Goal: Task Accomplishment & Management: Manage account settings

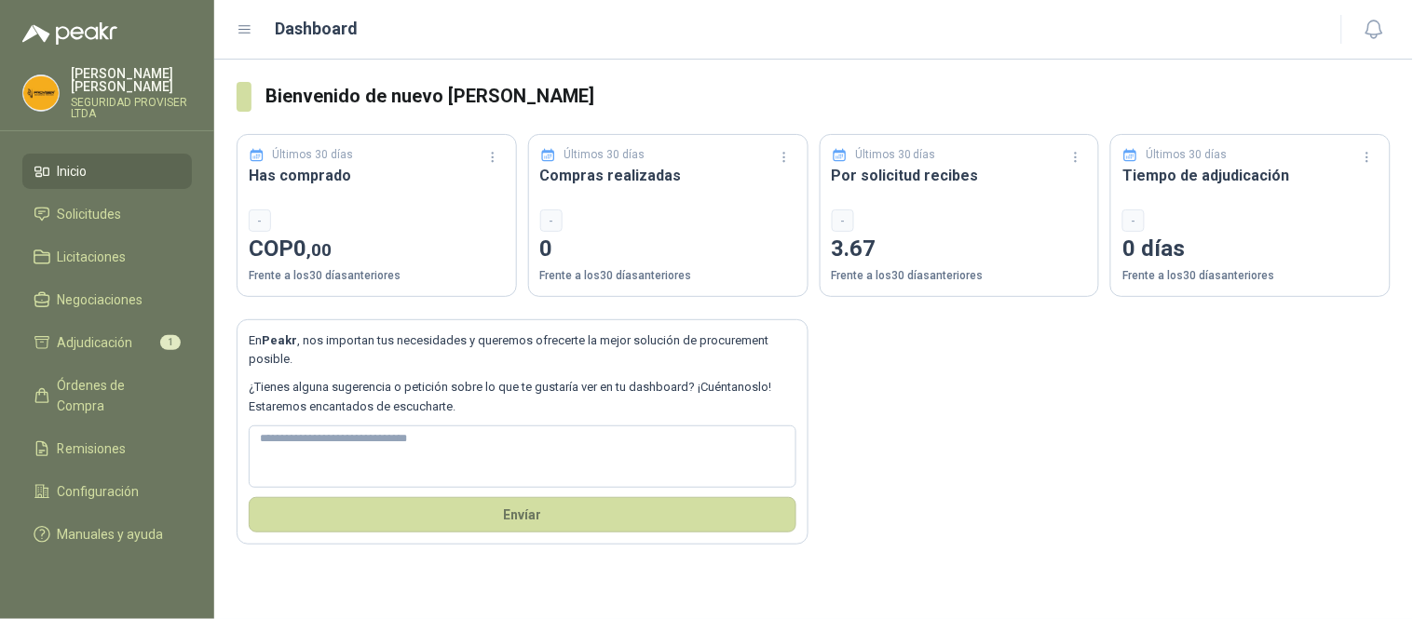
drag, startPoint x: 0, startPoint y: 0, endPoint x: 91, endPoint y: 175, distance: 197.4
click at [91, 175] on li "Inicio" at bounding box center [107, 171] width 147 height 20
click at [87, 202] on link "Solicitudes" at bounding box center [106, 213] width 169 height 35
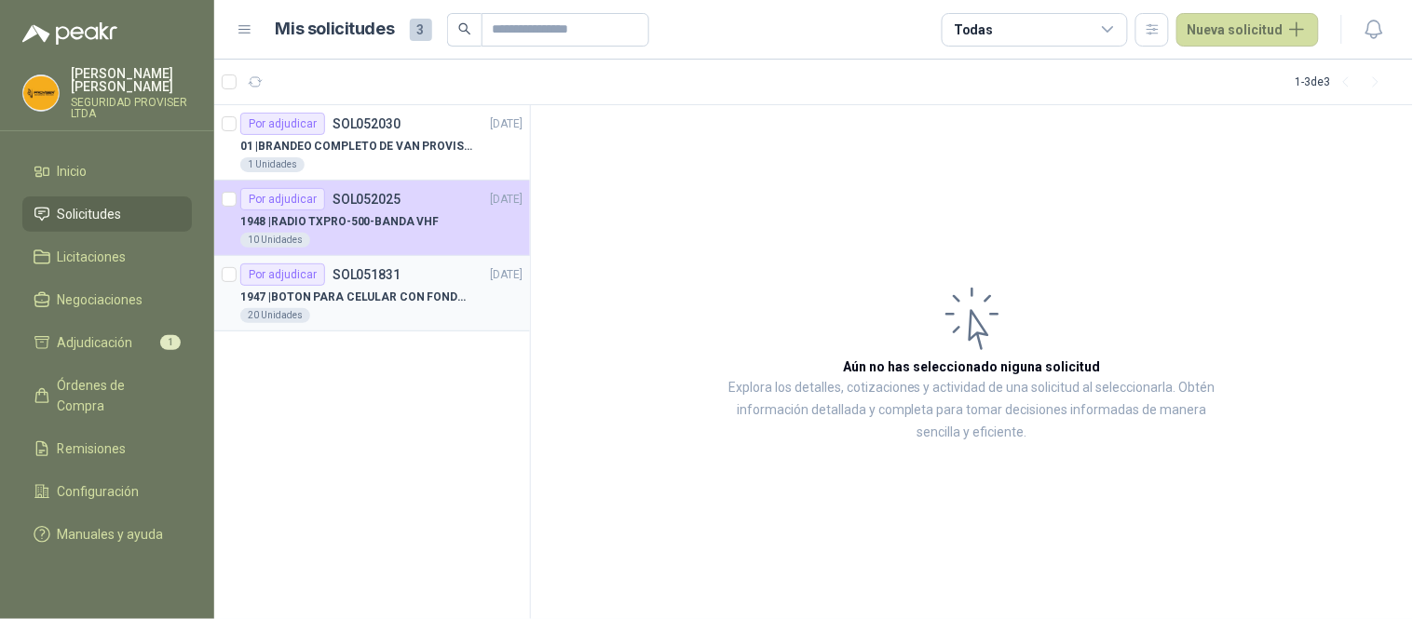
click at [406, 300] on p "1947 | BOTON PARA CELULAR CON FONDO AMARILLO" at bounding box center [356, 298] width 232 height 18
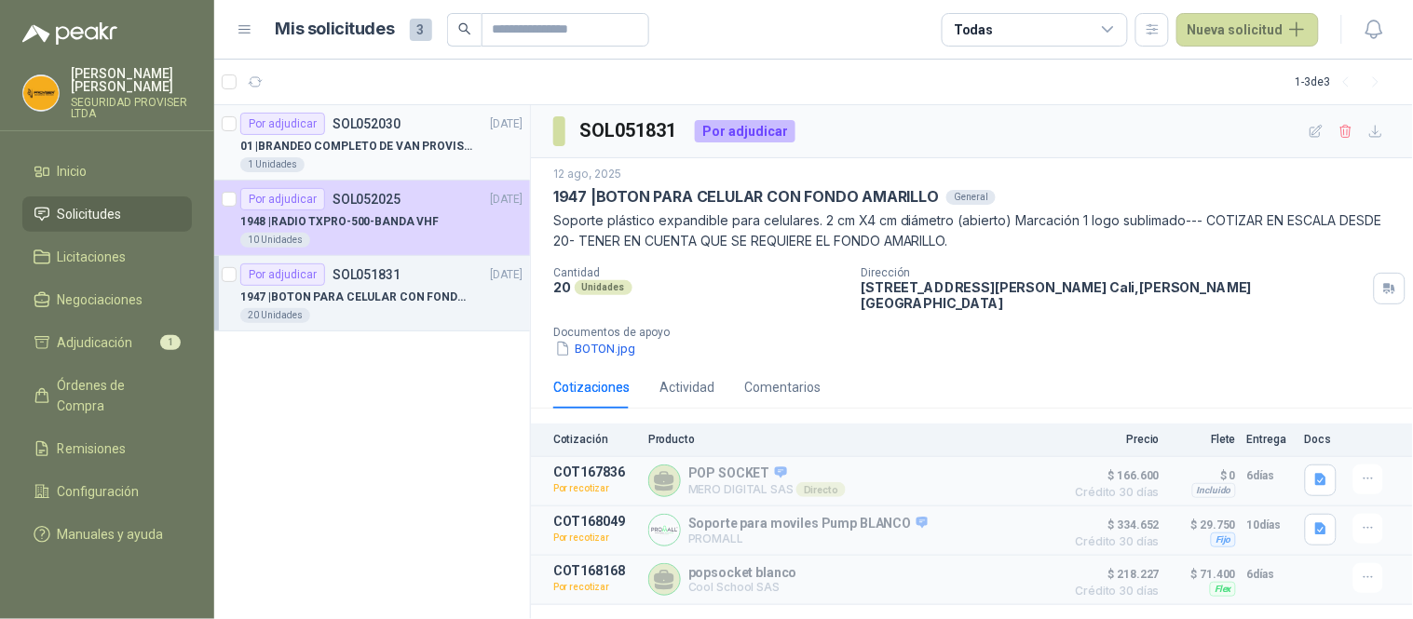
click at [402, 159] on div "1 Unidades" at bounding box center [381, 164] width 282 height 15
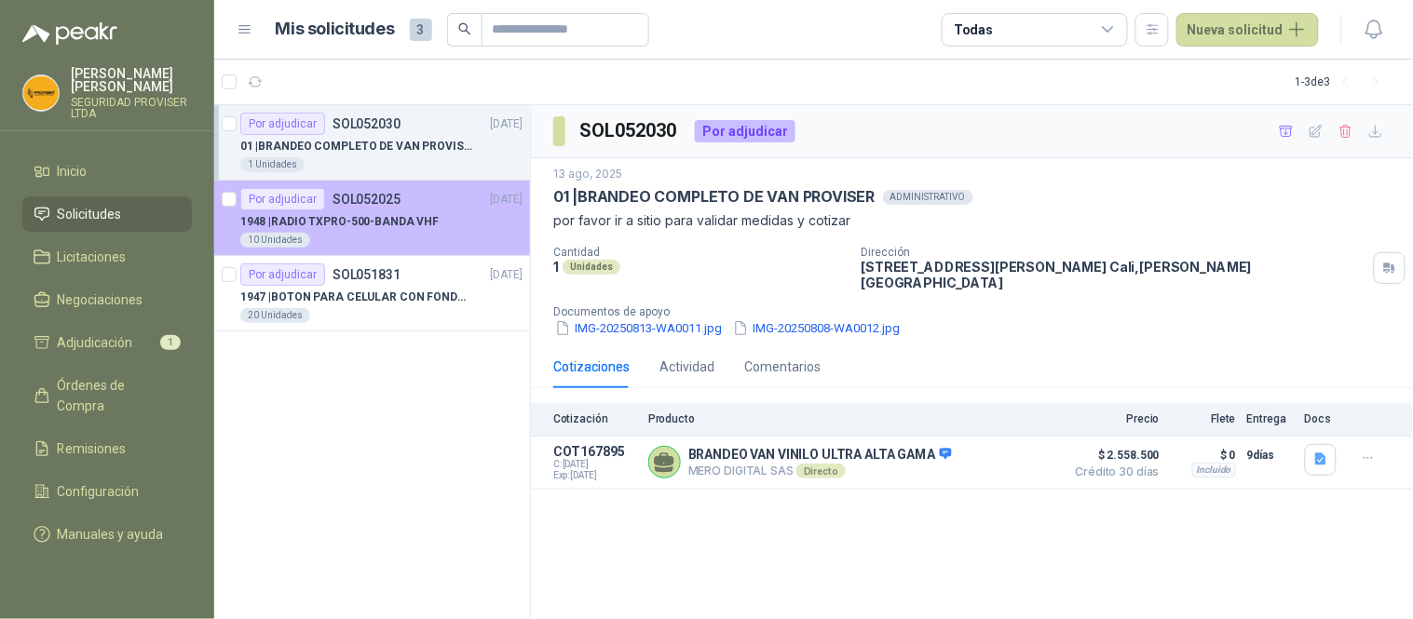
click at [411, 227] on p "1948 | RADIO TXPRO-500-BANDA VHF" at bounding box center [339, 222] width 198 height 18
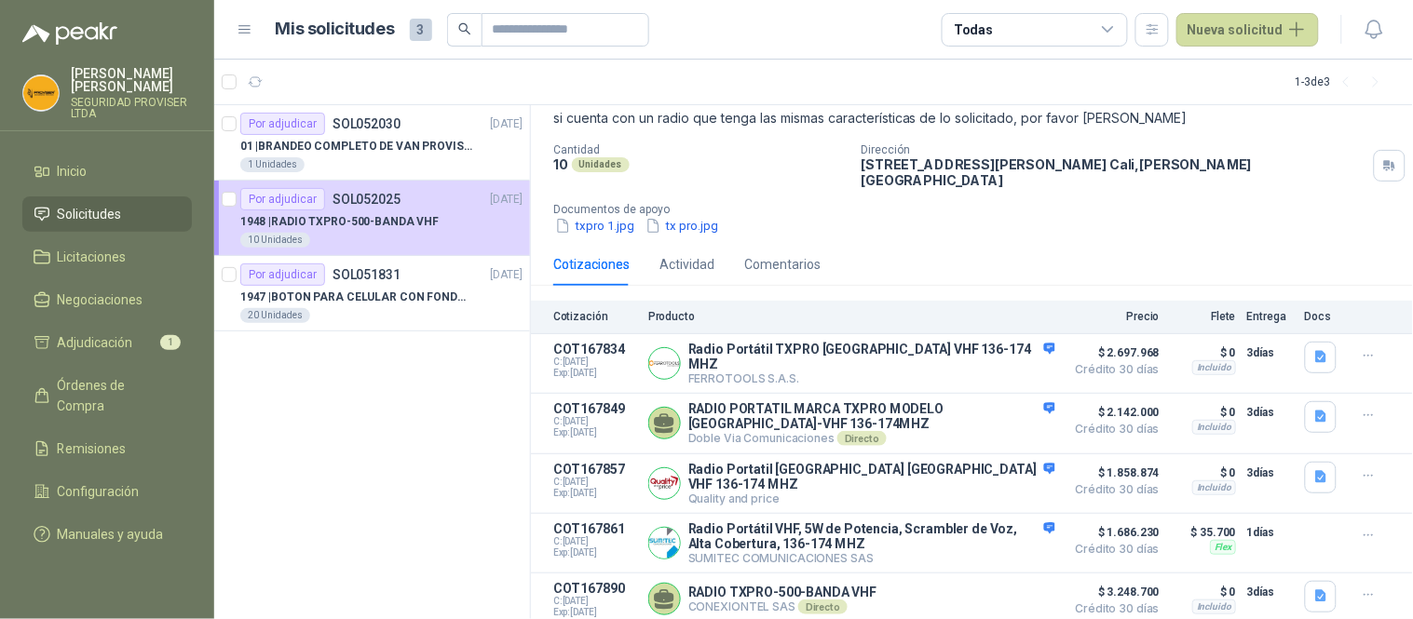
scroll to position [194, 0]
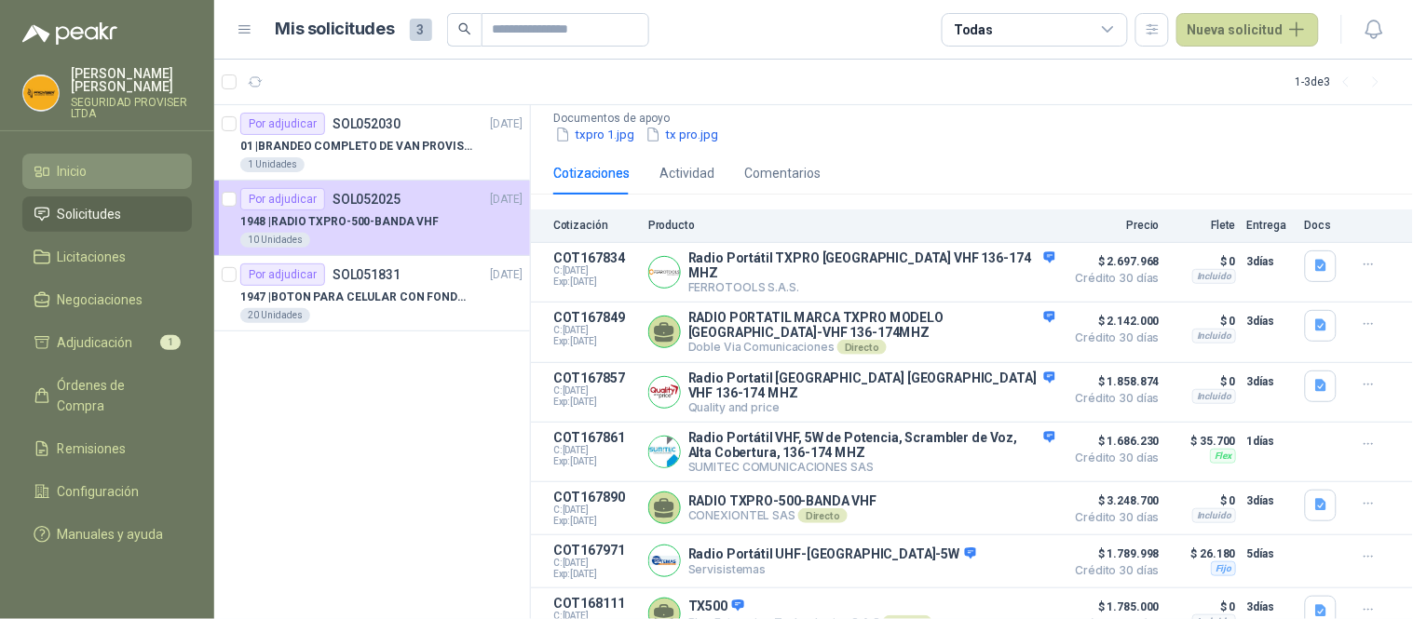
click at [127, 183] on link "Inicio" at bounding box center [106, 171] width 169 height 35
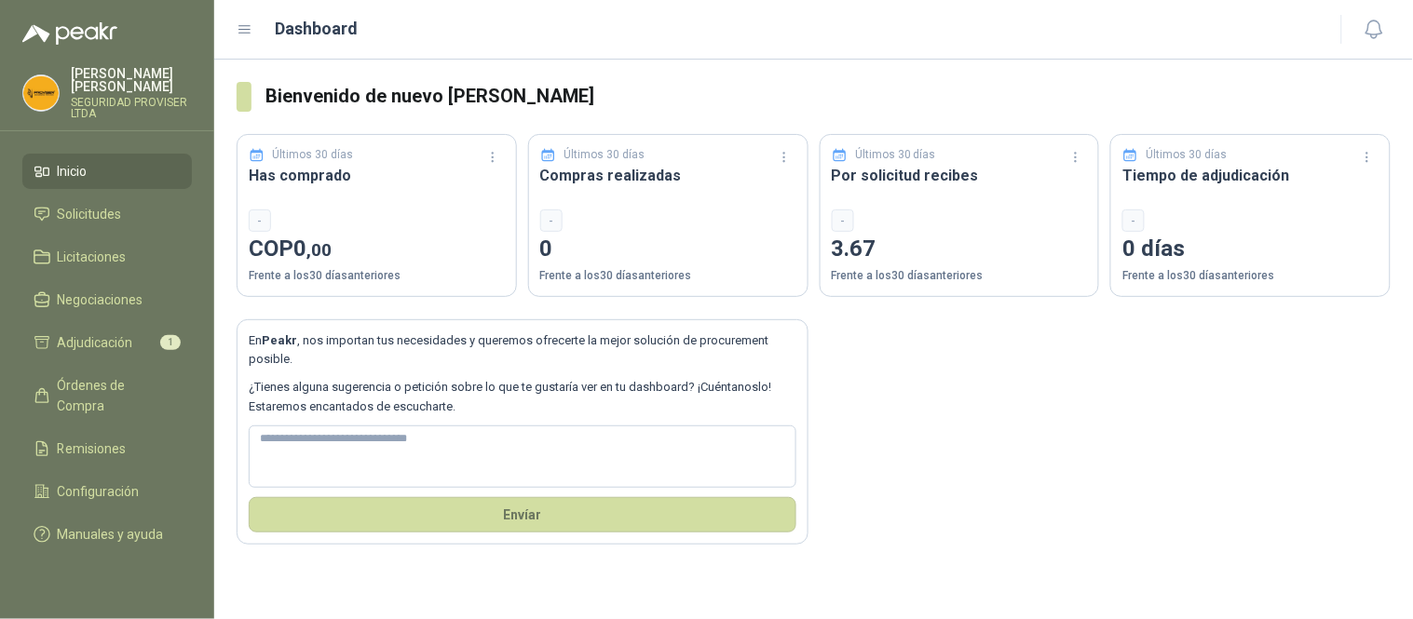
click at [900, 435] on div "En Peakr , nos importan tus necesidades y queremos ofrecerte la mejor solución …" at bounding box center [814, 421] width 1154 height 249
click at [117, 229] on link "Solicitudes" at bounding box center [106, 213] width 169 height 35
